Goal: Task Accomplishment & Management: Use online tool/utility

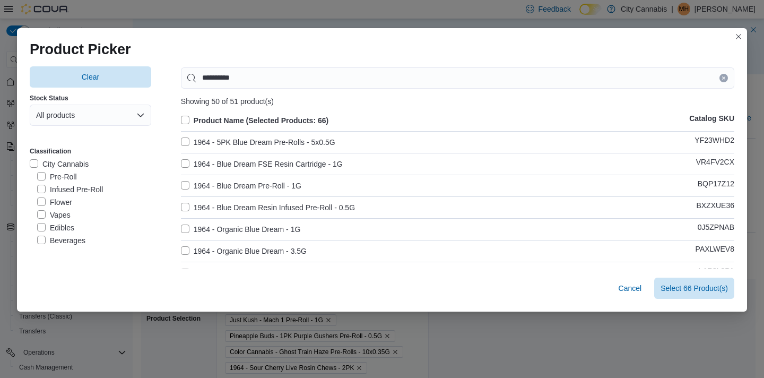
click at [300, 181] on label "1964 - Blue Dream Pre-Roll - 1G" at bounding box center [241, 185] width 120 height 13
click at [705, 288] on span "Select 67 Product(s)" at bounding box center [693, 287] width 67 height 11
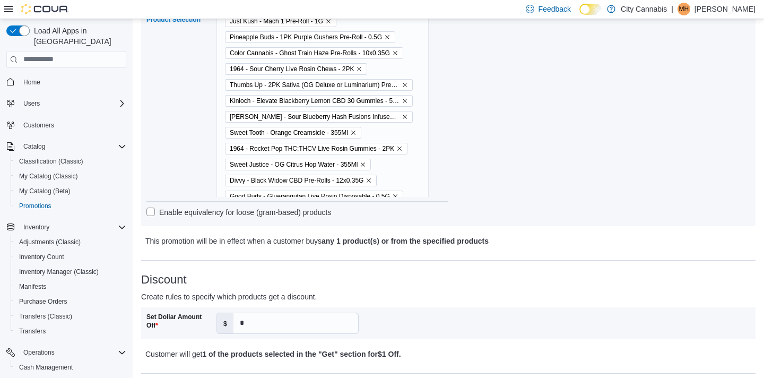
scroll to position [667, 0]
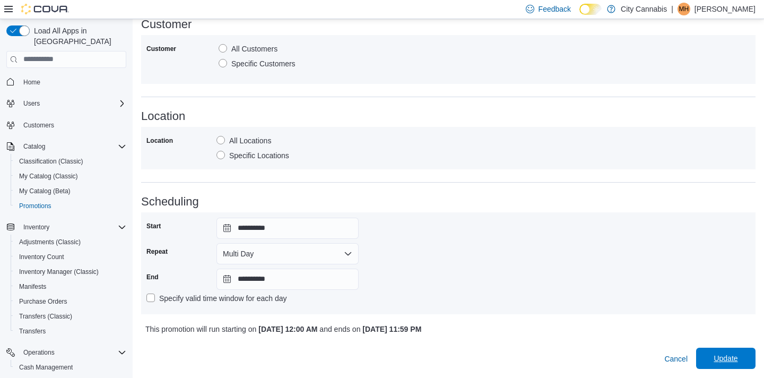
click at [731, 357] on span "Update" at bounding box center [725, 358] width 24 height 11
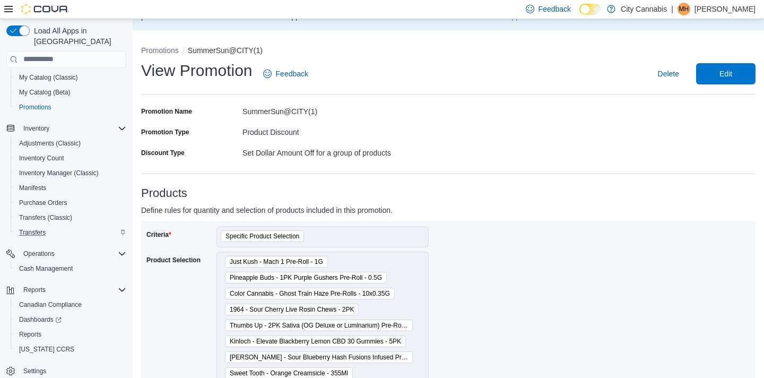
scroll to position [98, 0]
click at [48, 328] on div "Reports" at bounding box center [70, 334] width 111 height 13
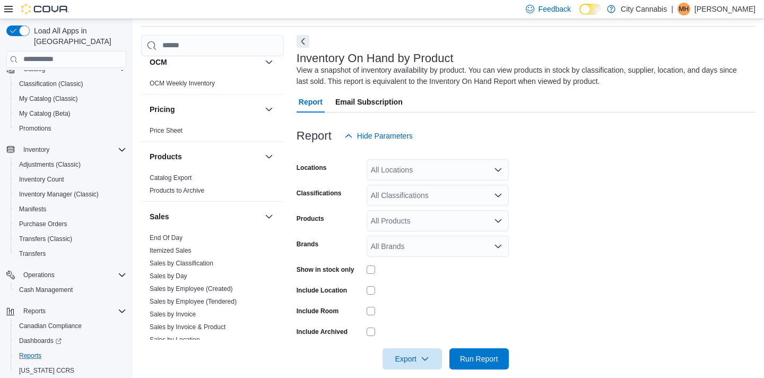
scroll to position [839, 0]
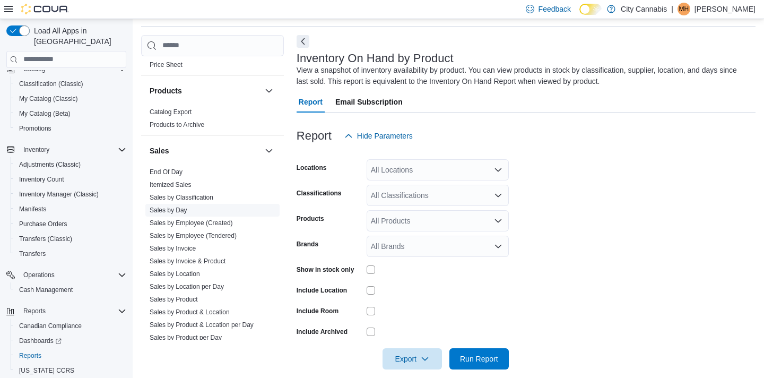
click at [162, 206] on link "Sales by Day" at bounding box center [169, 209] width 38 height 7
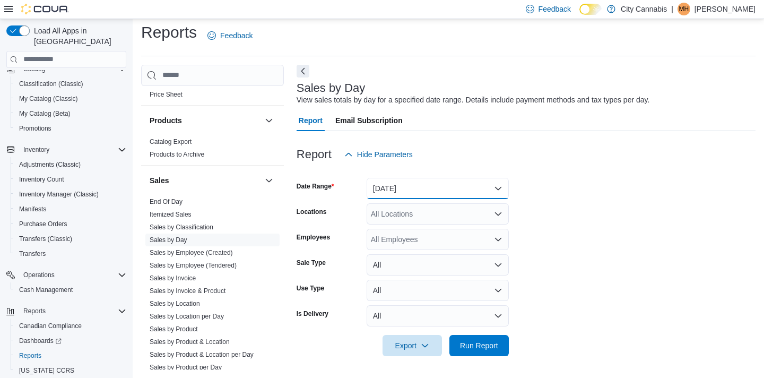
click at [389, 193] on button "Yesterday" at bounding box center [438, 188] width 142 height 21
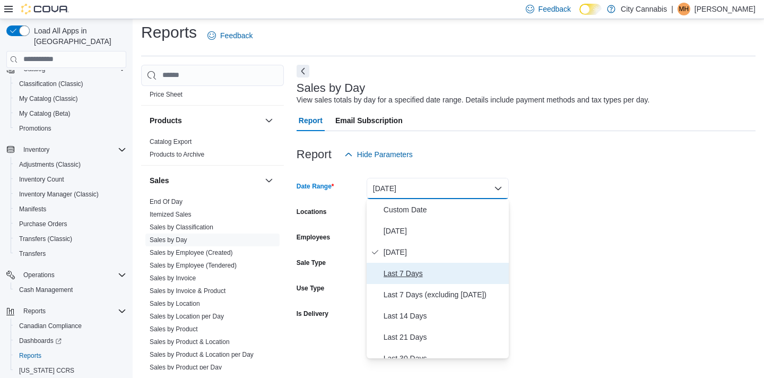
click at [424, 263] on button "Last 7 Days" at bounding box center [438, 273] width 142 height 21
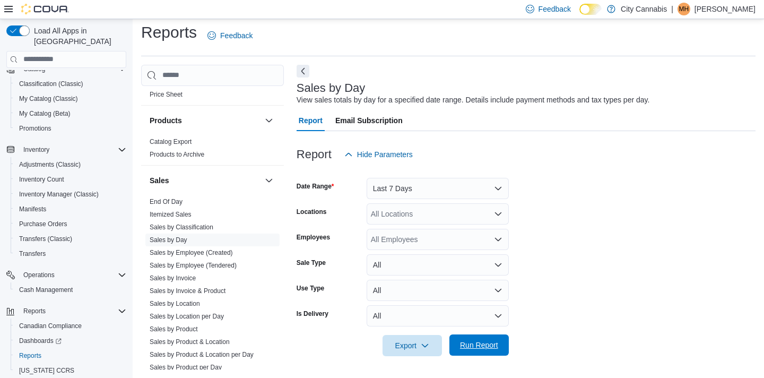
click at [501, 339] on span "Run Report" at bounding box center [479, 344] width 47 height 21
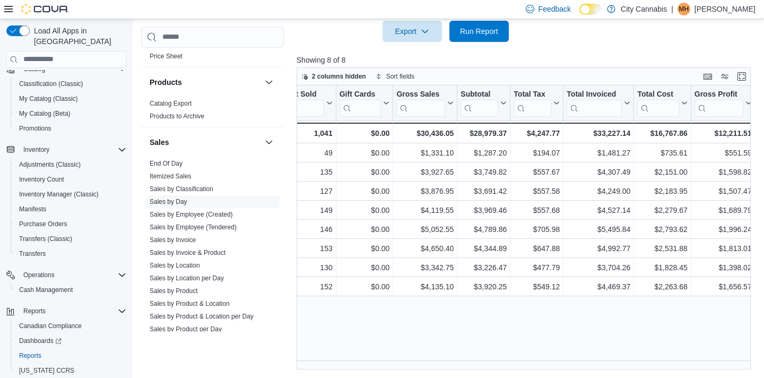
scroll to position [0, 216]
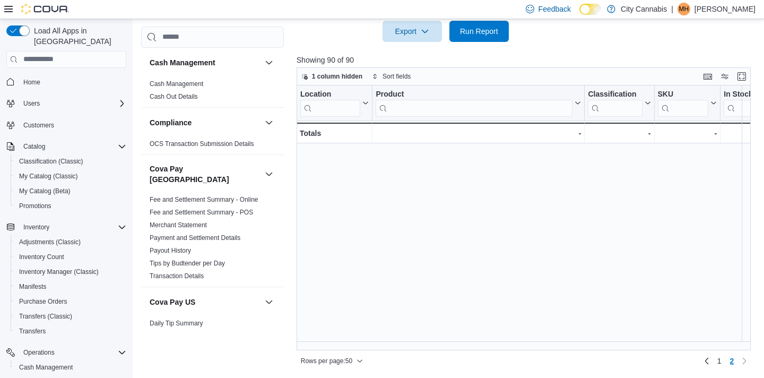
scroll to position [361, 124]
